Goal: Information Seeking & Learning: Check status

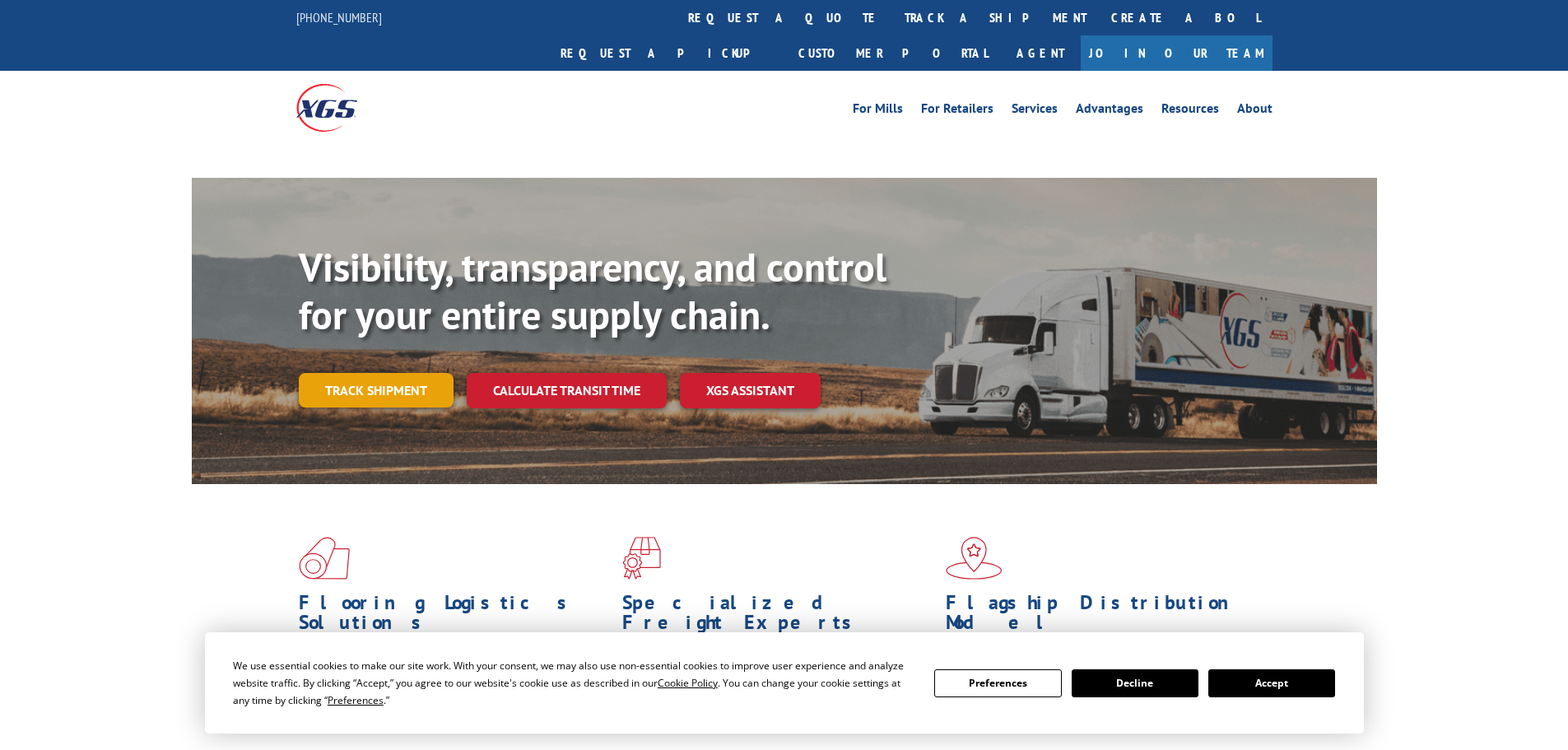
click at [410, 373] on link "Track shipment" at bounding box center [376, 391] width 155 height 35
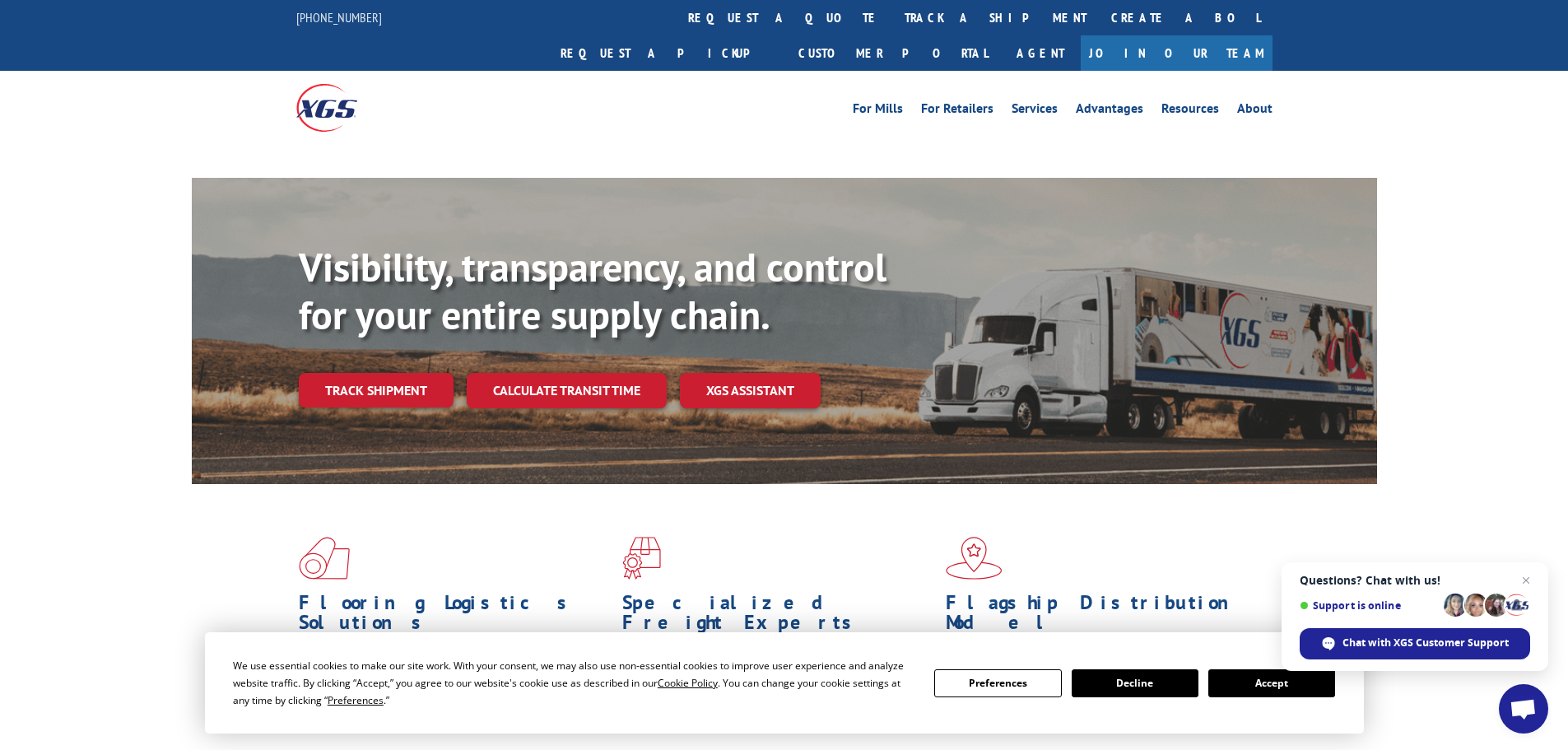
click at [1266, 685] on button "Accept" at bounding box center [1272, 683] width 127 height 28
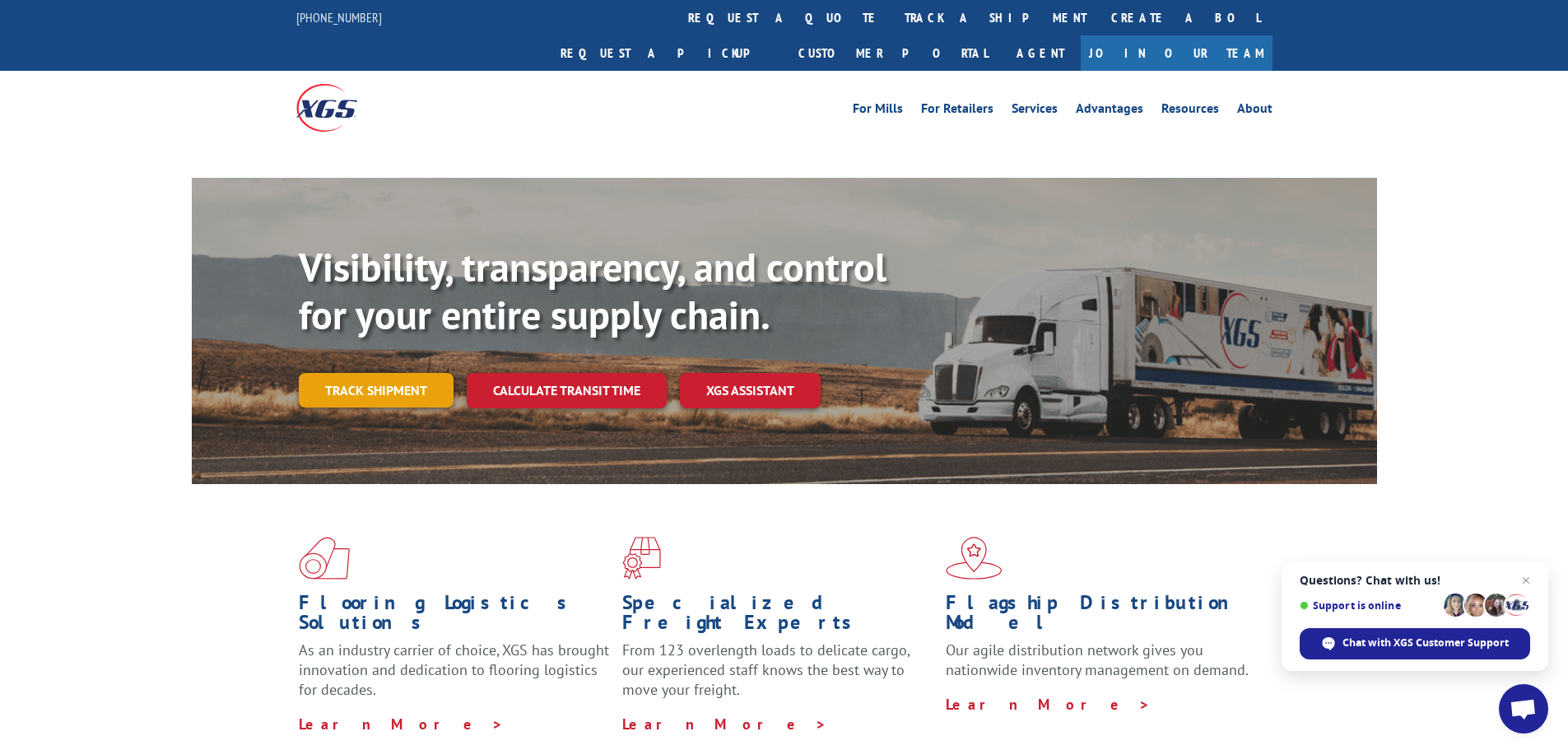
click at [400, 373] on link "Track shipment" at bounding box center [376, 391] width 155 height 35
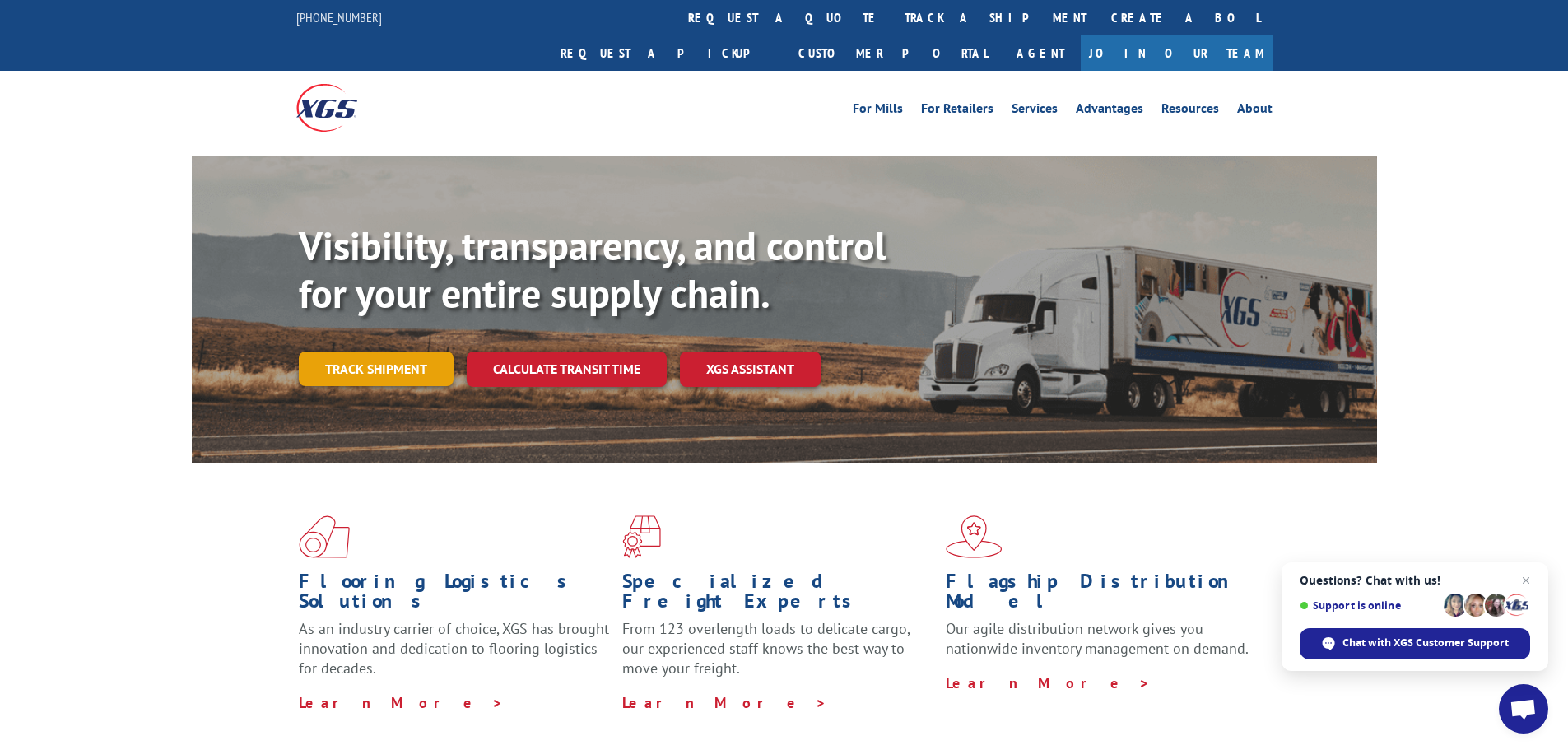
click at [374, 351] on link "Track shipment" at bounding box center [376, 369] width 155 height 35
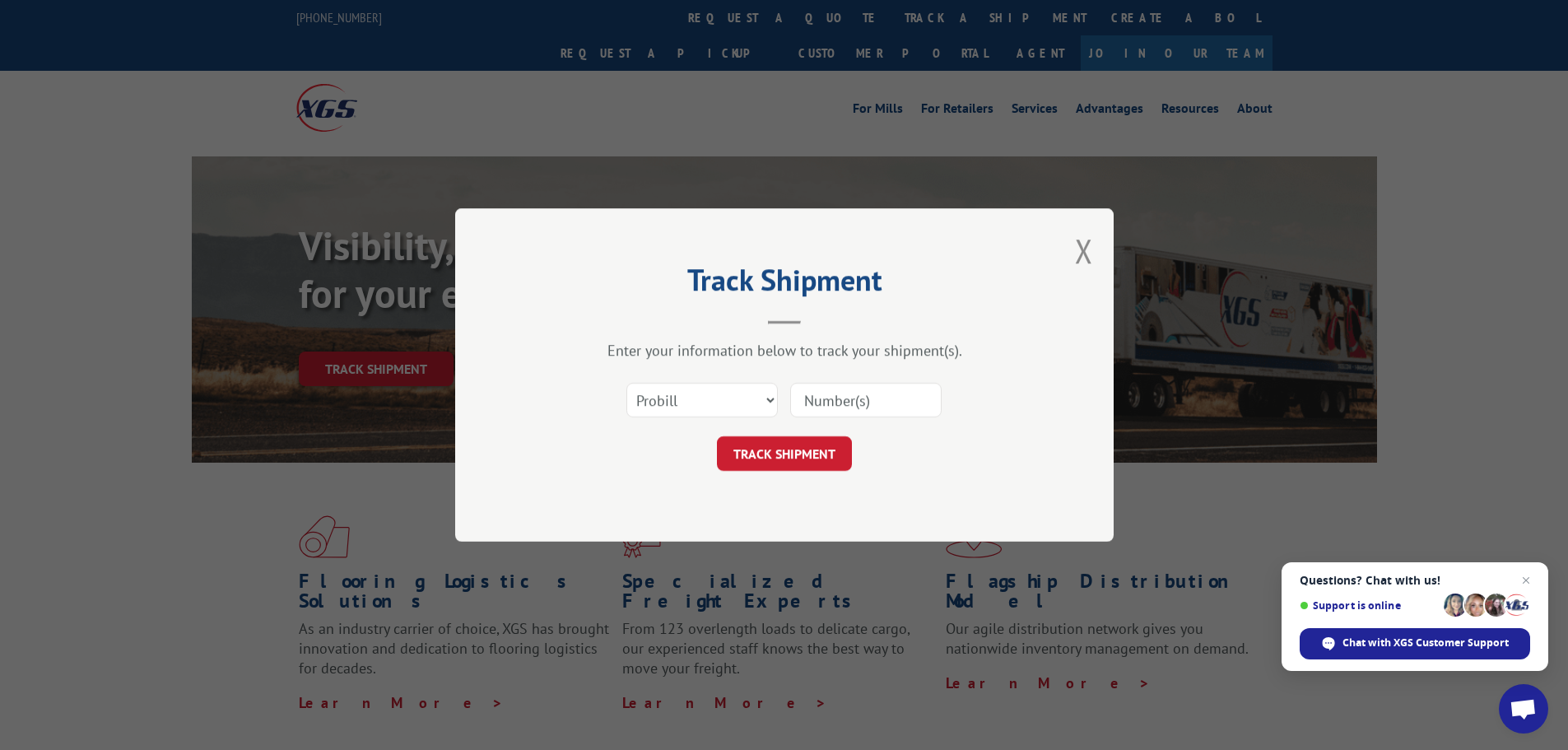
click at [898, 404] on input at bounding box center [865, 400] width 152 height 35
paste input "15340349"
type input "15340349"
click at [791, 451] on button "TRACK SHIPMENT" at bounding box center [784, 453] width 135 height 35
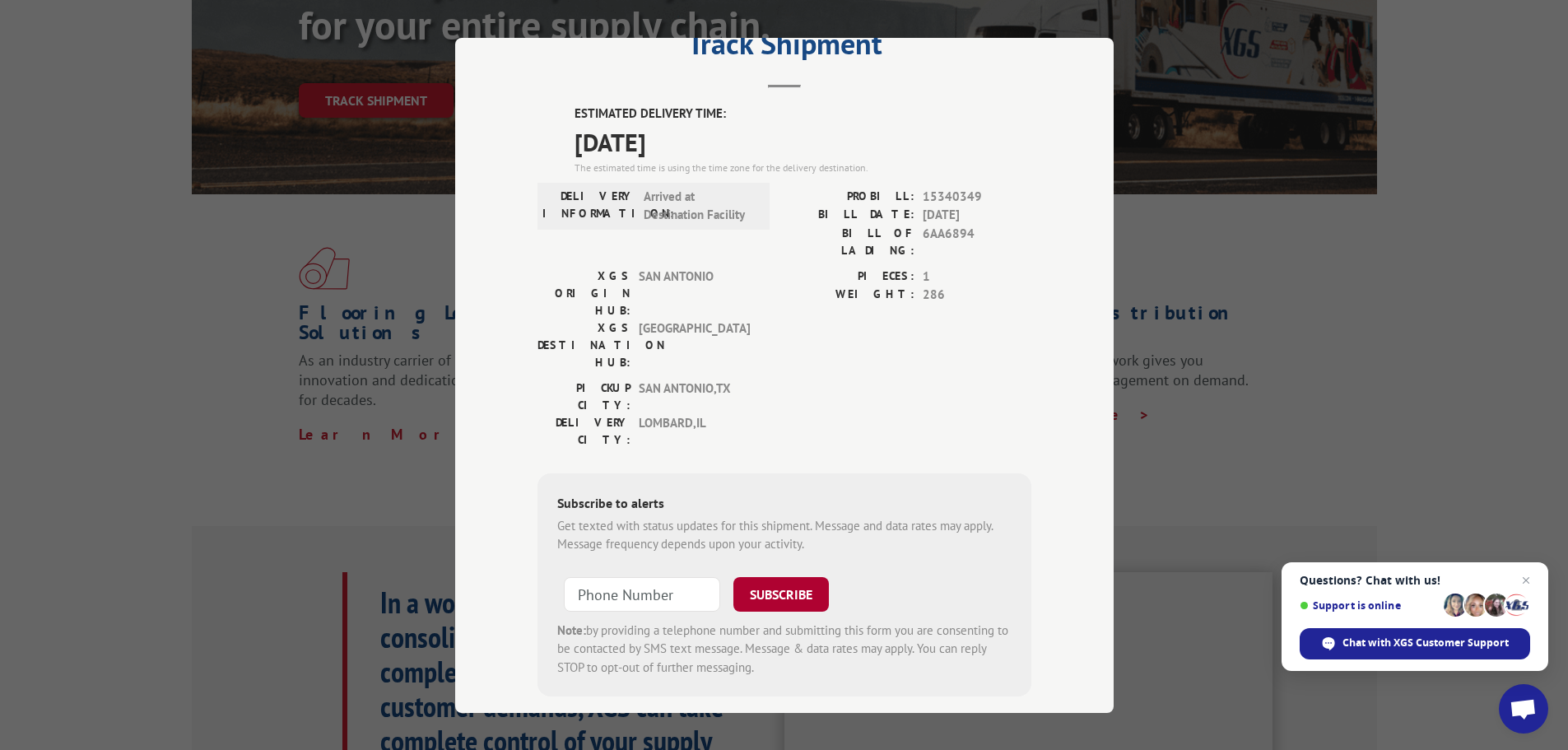
scroll to position [329, 0]
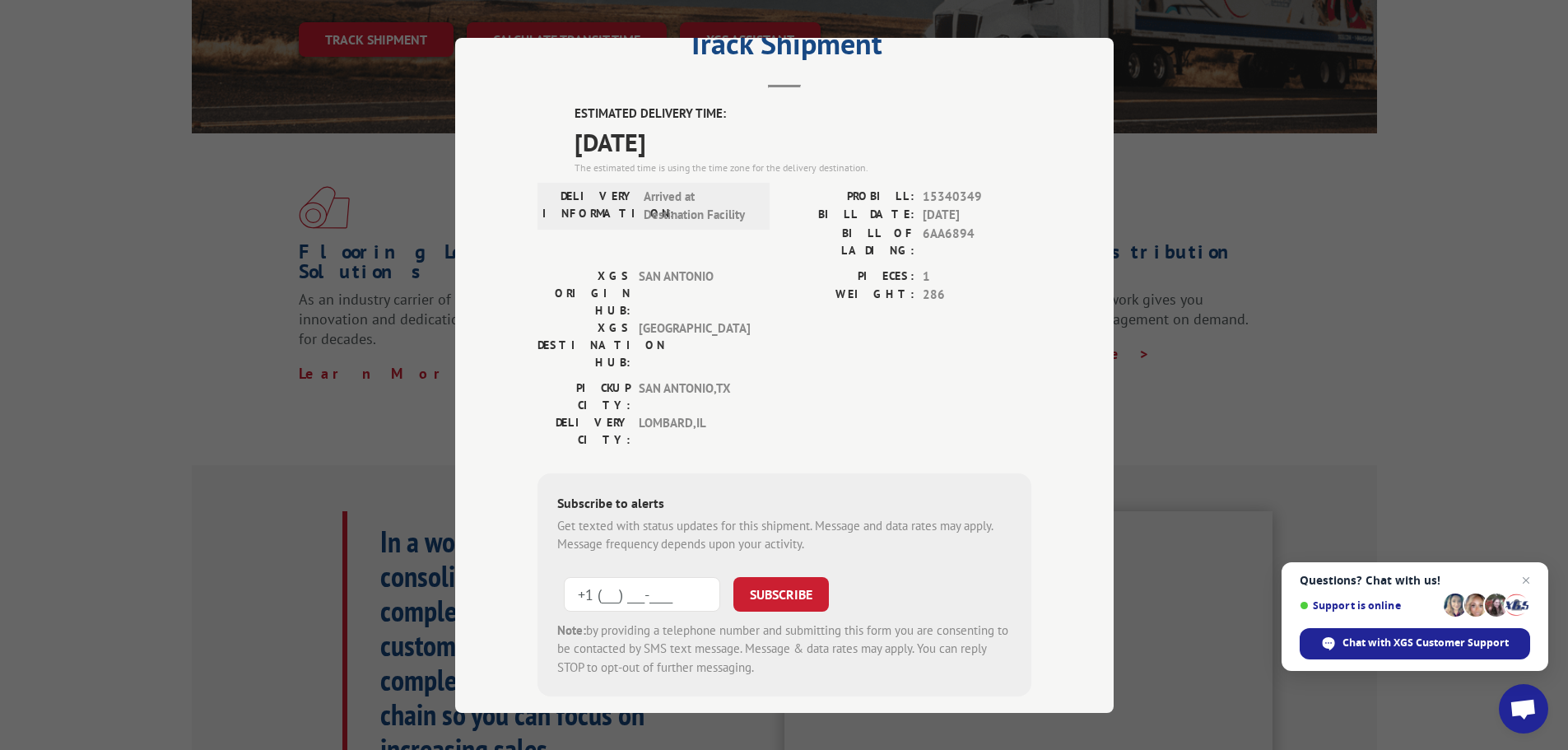
click at [625, 576] on input "+1 (___) ___-____" at bounding box center [642, 594] width 156 height 35
type input "[PHONE_NUMBER]"
click at [767, 576] on button "SUBSCRIBE" at bounding box center [782, 594] width 96 height 35
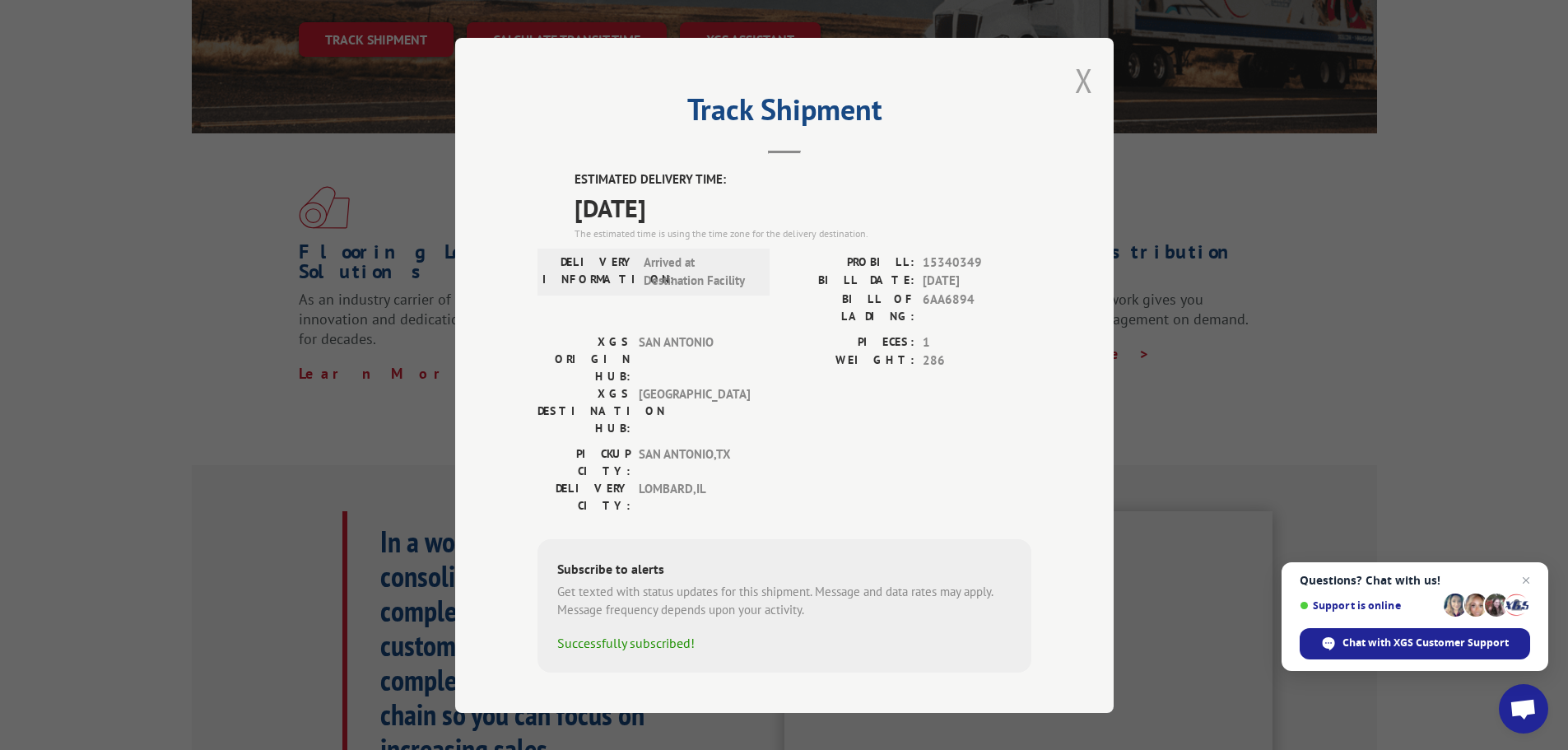
click at [1087, 99] on button "Close modal" at bounding box center [1084, 80] width 18 height 43
